Goal: Check status: Check status

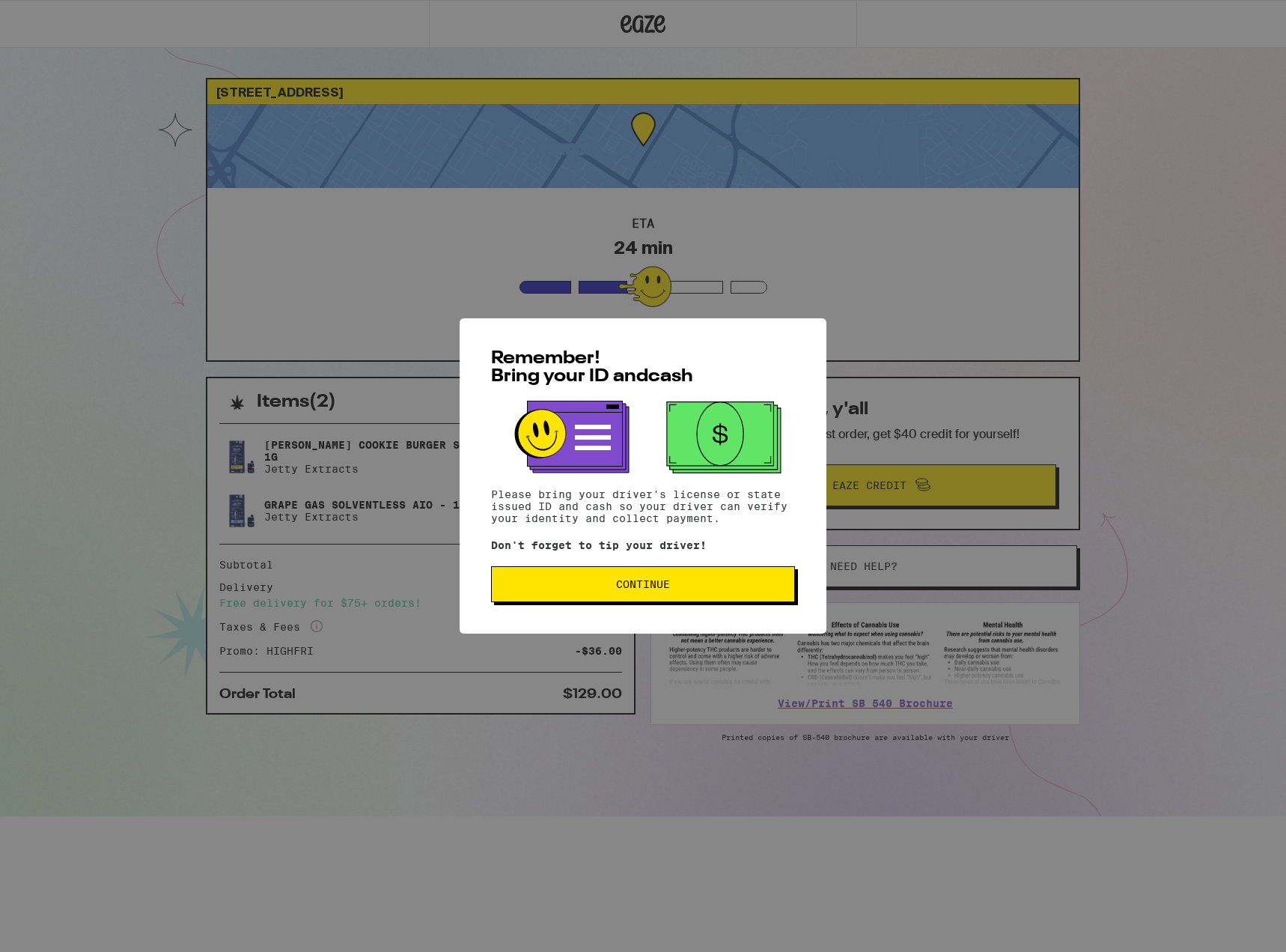
click at [109, 372] on div "Remember! Bring your ID and cash Please bring your driver's license or state is…" at bounding box center [643, 476] width 1286 height 952
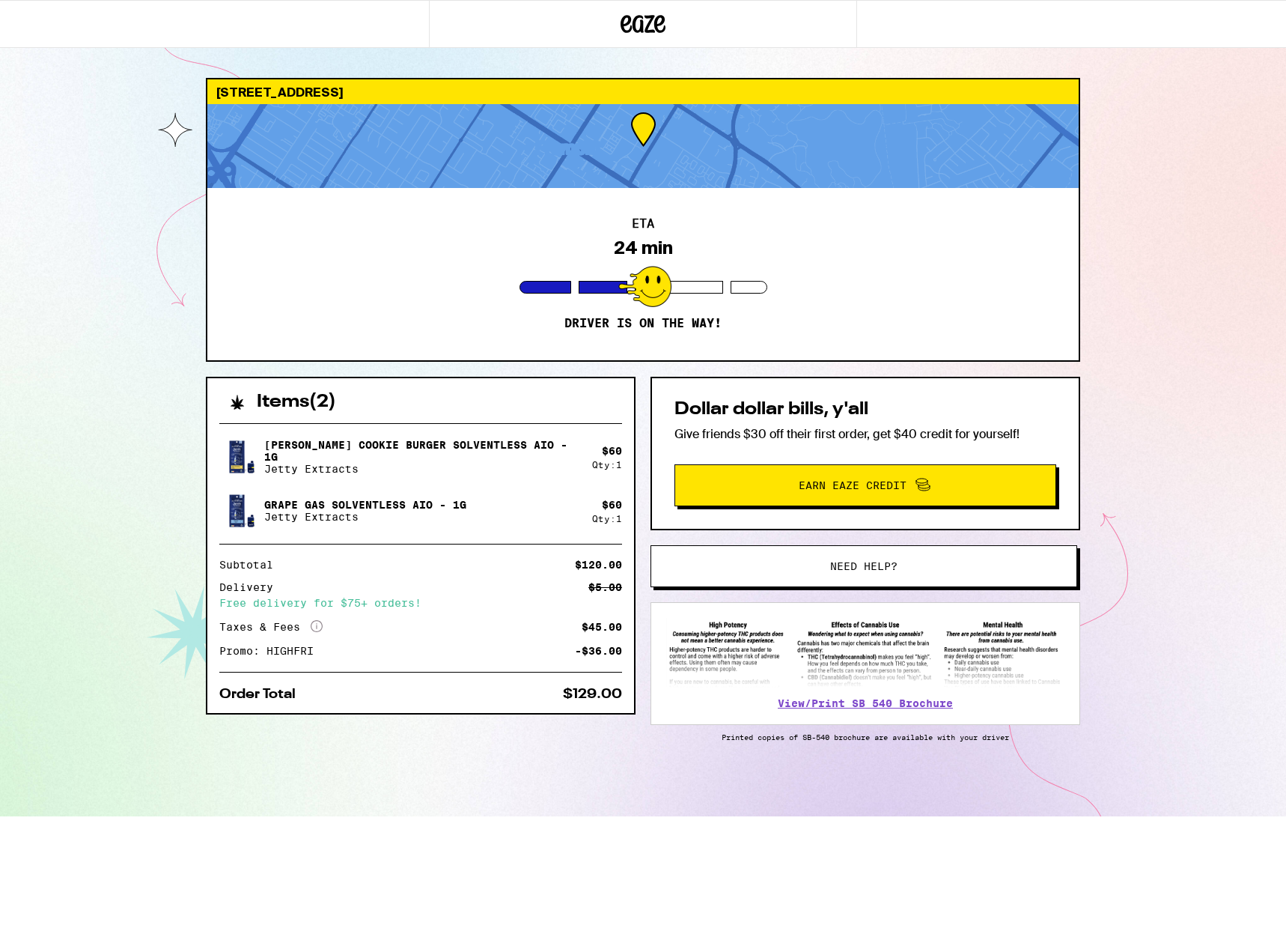
click at [75, 400] on div "3680 Beacon Ave Fremont 94538 ETA 24 min Driver is on the way! Items ( 2 ) Tang…" at bounding box center [643, 408] width 1286 height 816
click at [627, 258] on div "ETA 10 min Driver is on the way!" at bounding box center [643, 275] width 872 height 173
click at [643, 294] on div at bounding box center [645, 287] width 54 height 42
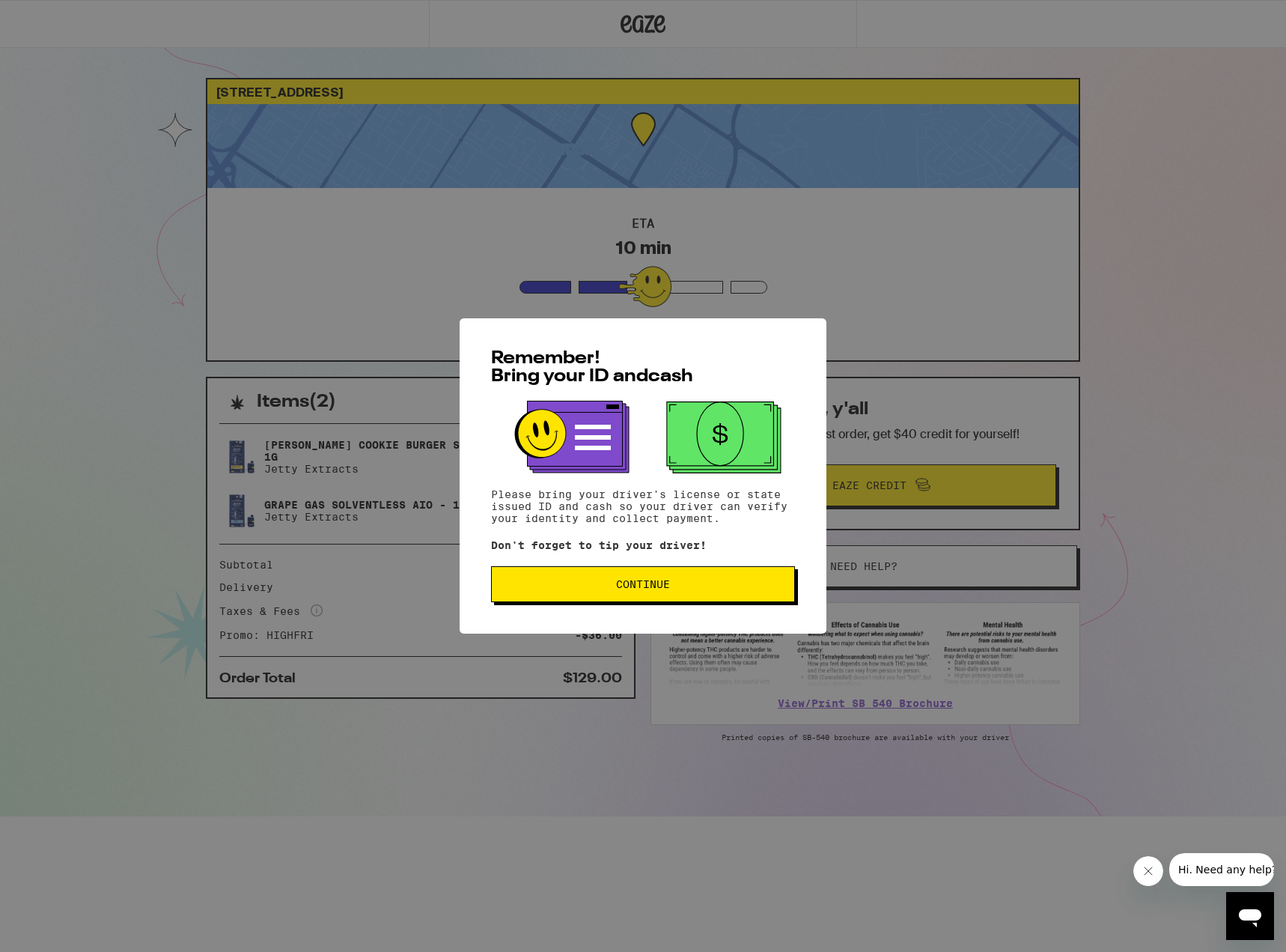
click at [656, 587] on span "Continue" at bounding box center [643, 584] width 54 height 11
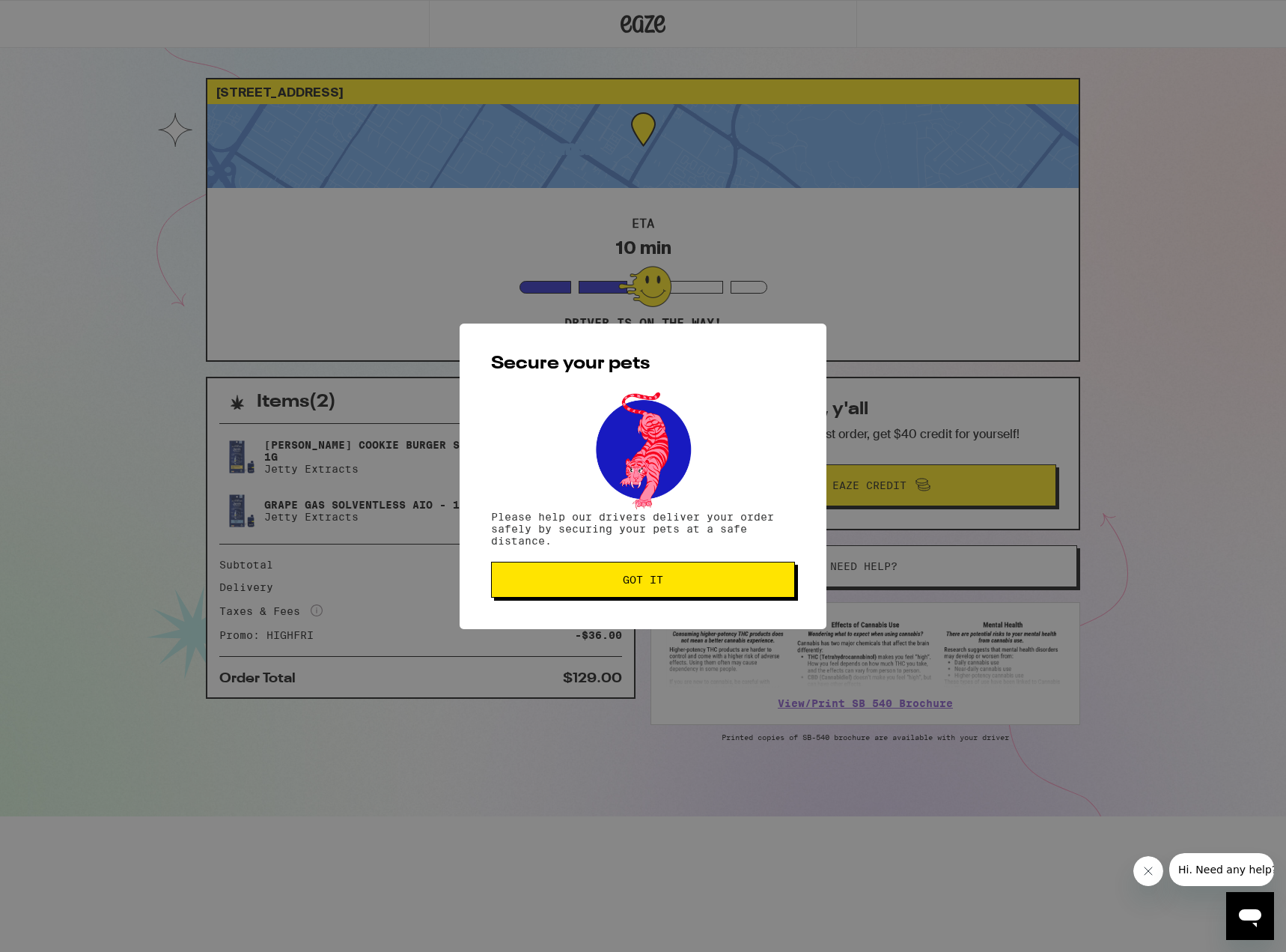
click at [621, 592] on button "Got it" at bounding box center [643, 579] width 304 height 36
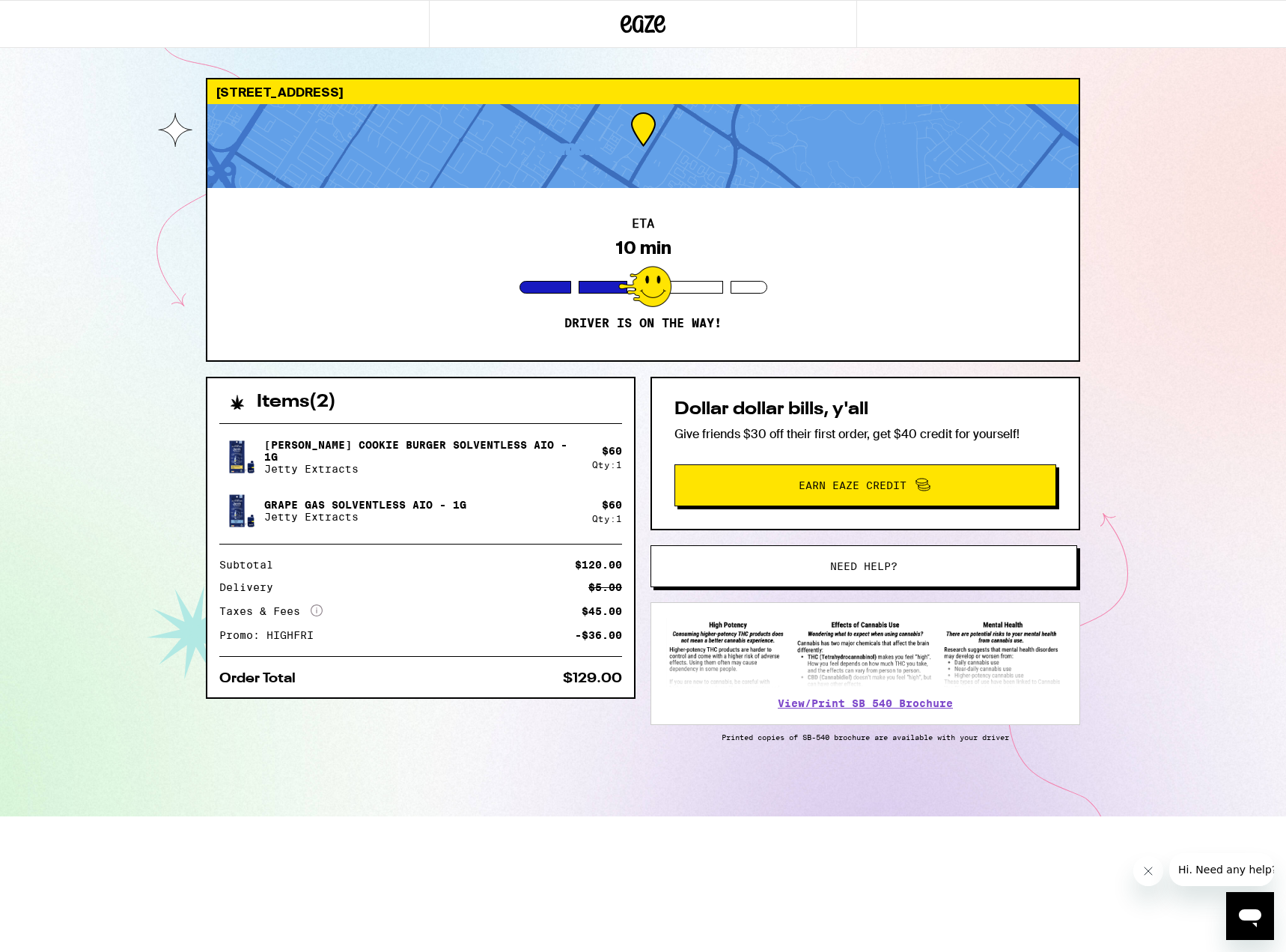
click at [796, 319] on div "ETA 10 min Driver is on the way!" at bounding box center [643, 275] width 872 height 173
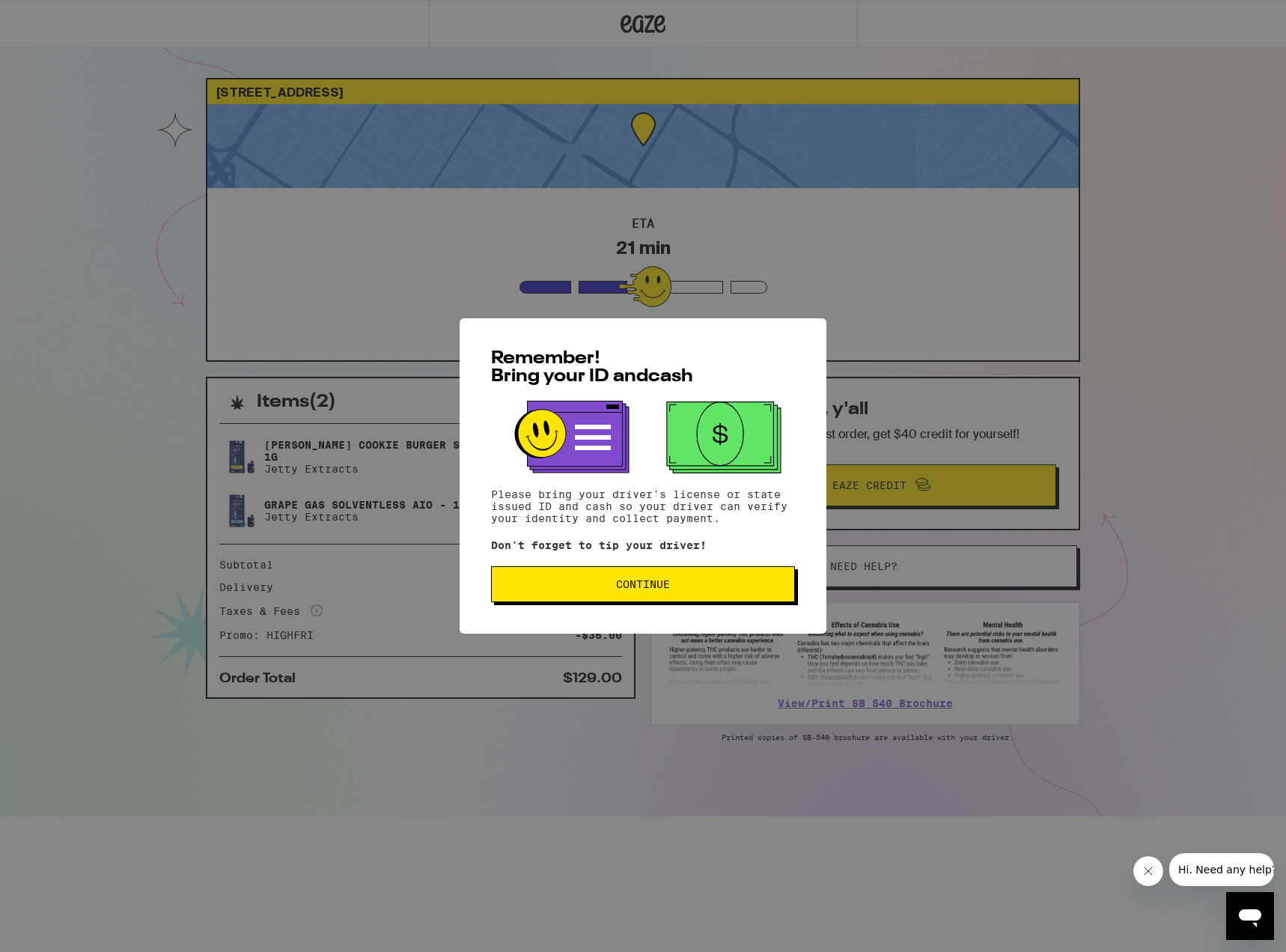
click at [1144, 312] on div "Remember! Bring your ID and cash Please bring your driver's license or state is…" at bounding box center [643, 476] width 1286 height 952
click at [163, 356] on div "Remember! Bring your ID and cash Please bring your driver's license or state is…" at bounding box center [643, 476] width 1286 height 952
